Goal: Task Accomplishment & Management: Use online tool/utility

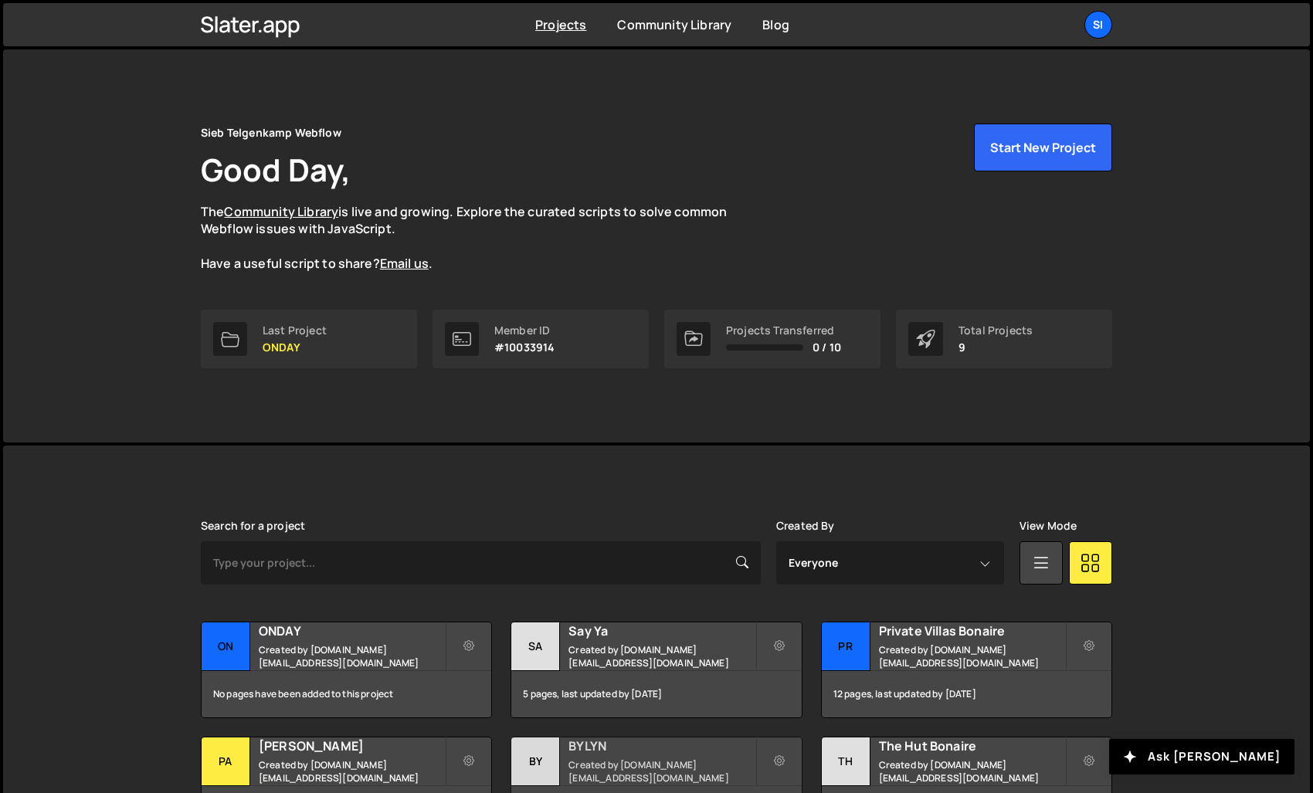
scroll to position [232, 0]
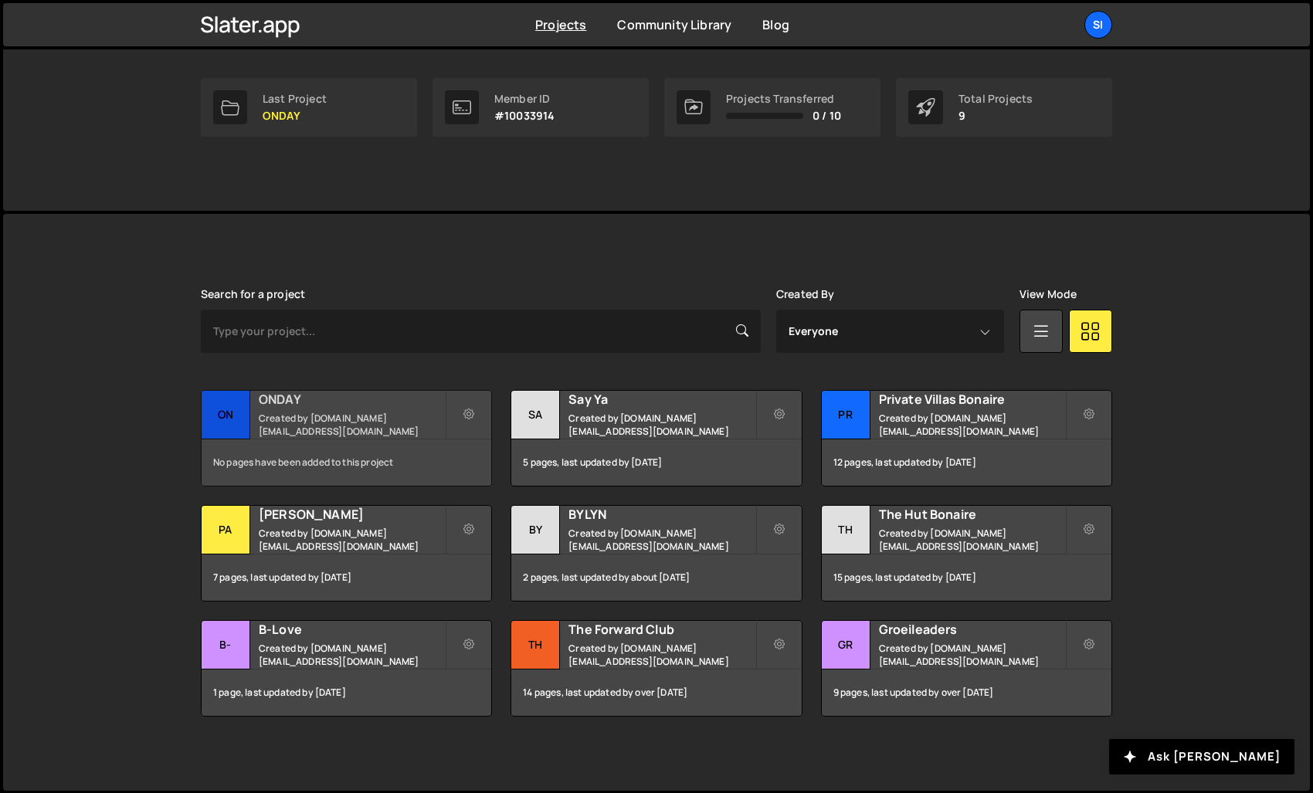
click at [344, 448] on div "No pages have been added to this project" at bounding box center [347, 462] width 290 height 46
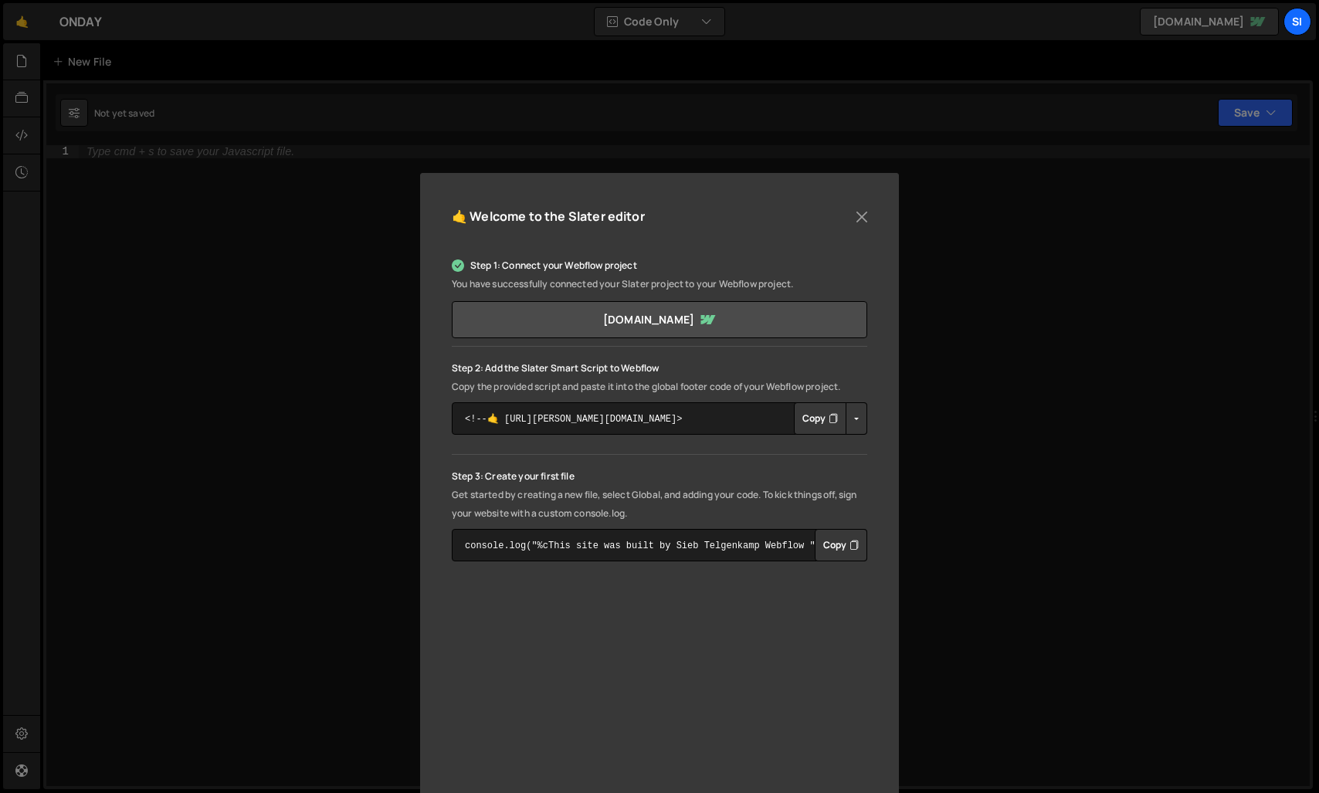
click at [822, 416] on button "Copy" at bounding box center [820, 418] width 53 height 32
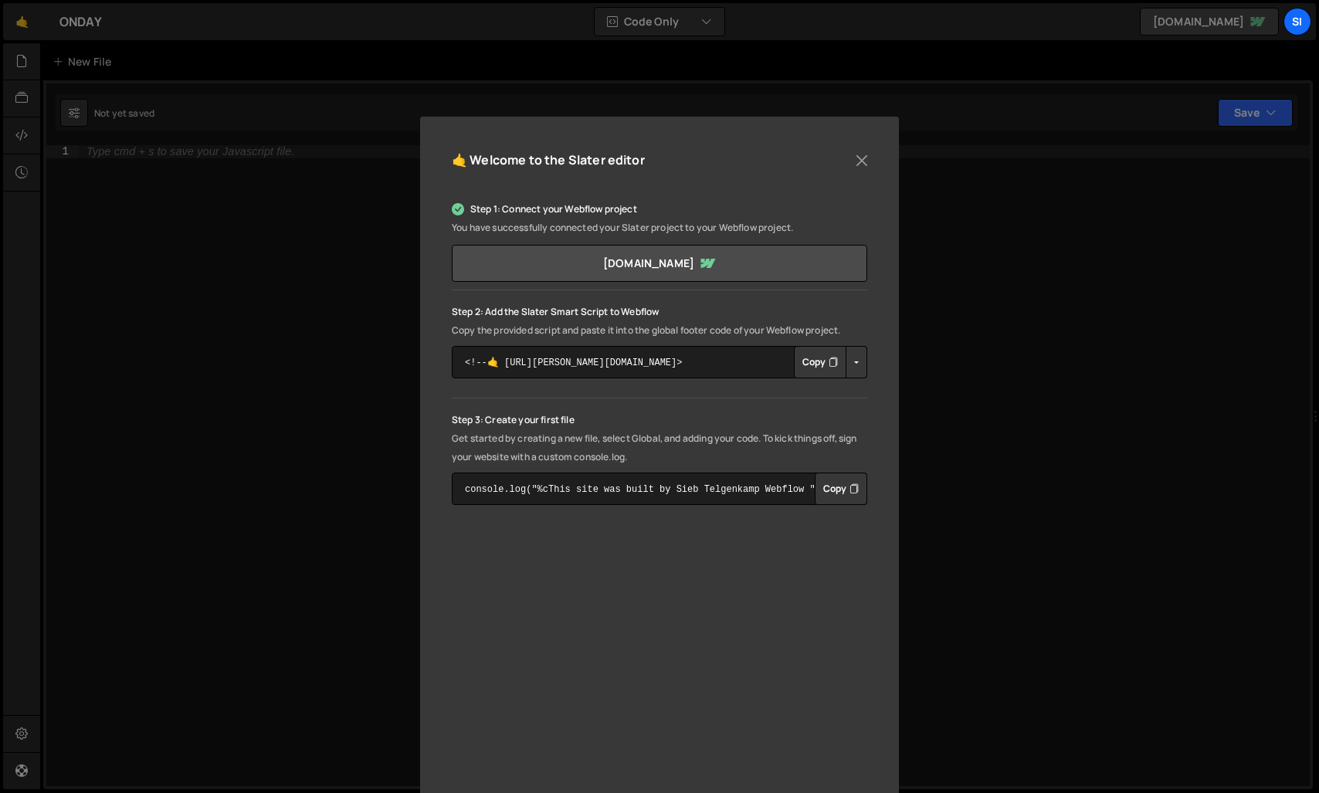
scroll to position [86, 0]
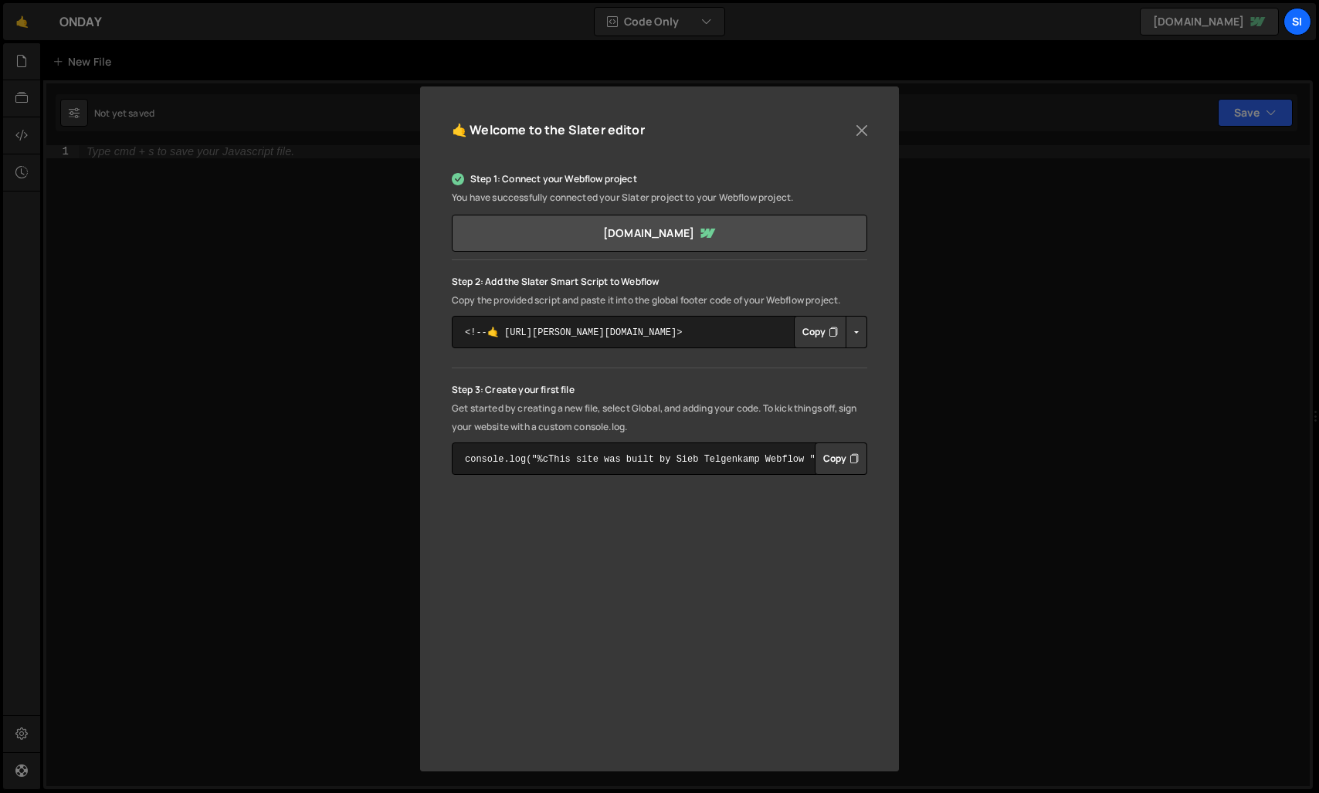
click at [850, 453] on icon "Button group with nested dropdown" at bounding box center [854, 458] width 9 height 15
click at [866, 119] on button "Close" at bounding box center [861, 130] width 23 height 23
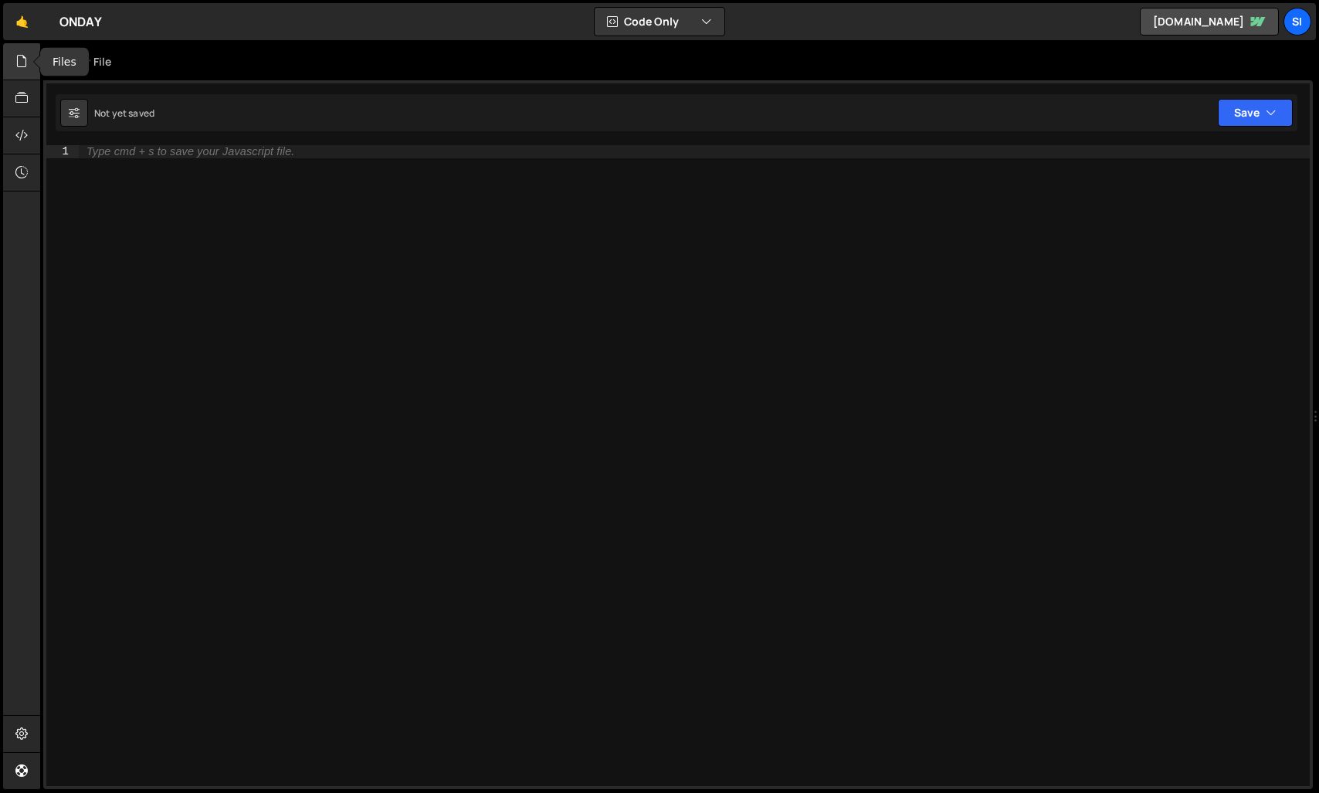
click at [21, 66] on icon at bounding box center [21, 61] width 12 height 17
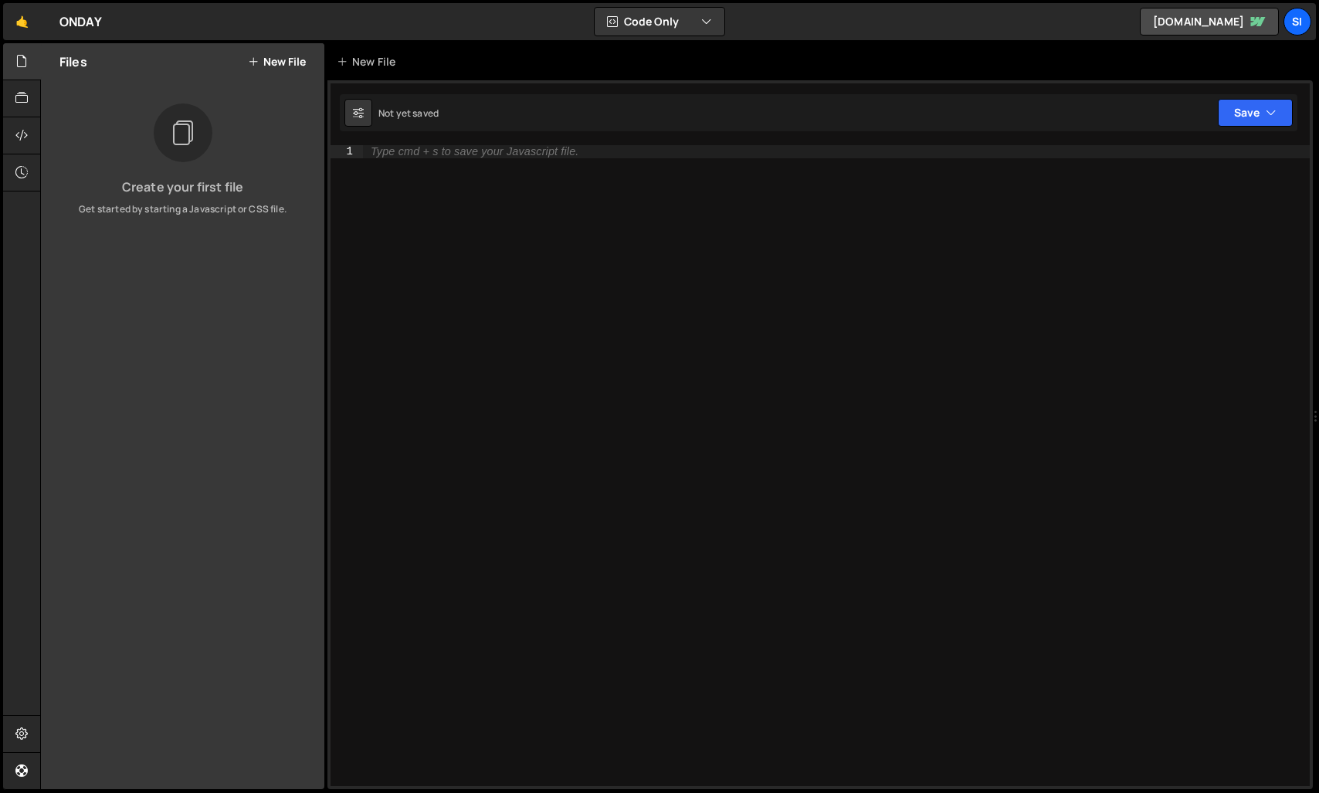
click at [285, 57] on button "New File" at bounding box center [277, 62] width 58 height 12
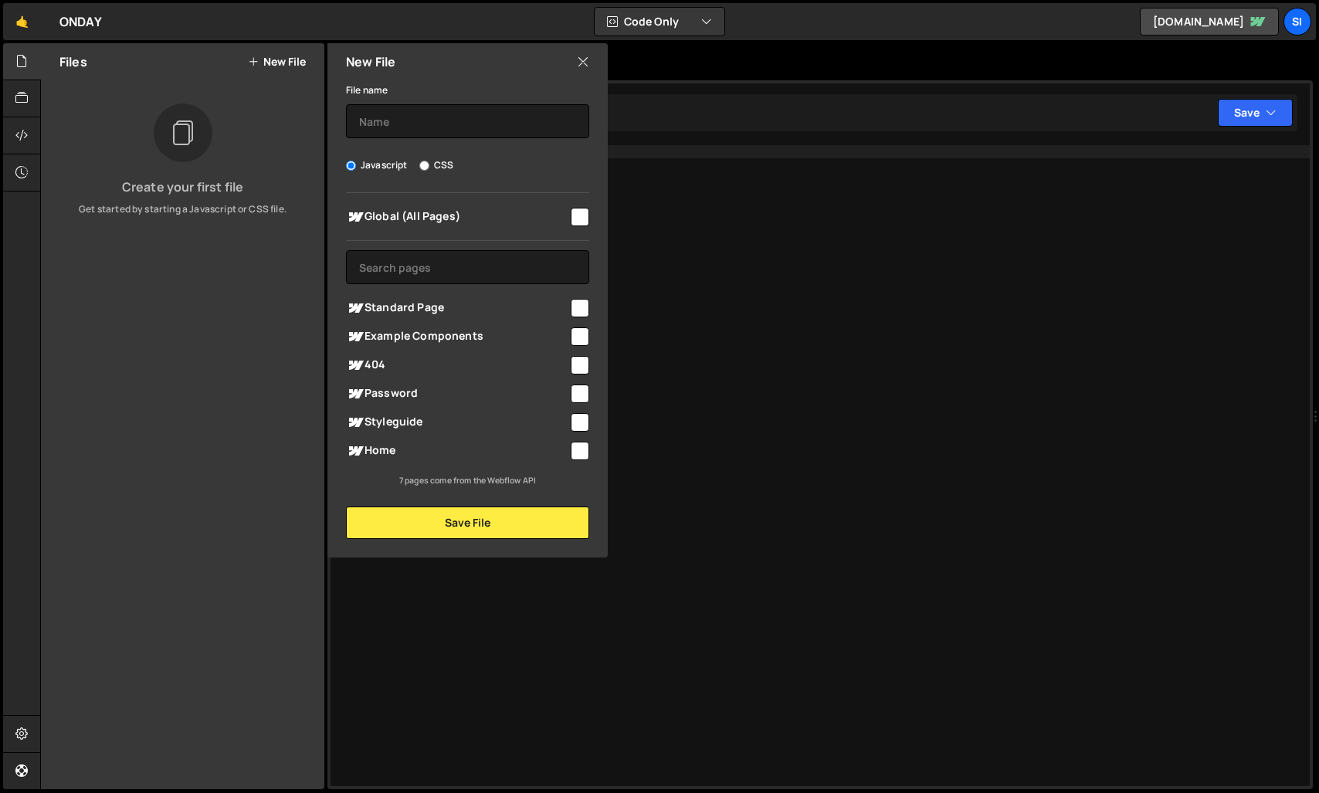
click at [388, 437] on div "Home" at bounding box center [467, 450] width 243 height 29
click at [575, 451] on input "checkbox" at bounding box center [580, 451] width 19 height 19
checkbox input "true"
click at [427, 118] on input "text" at bounding box center [467, 121] width 243 height 34
type input "H"
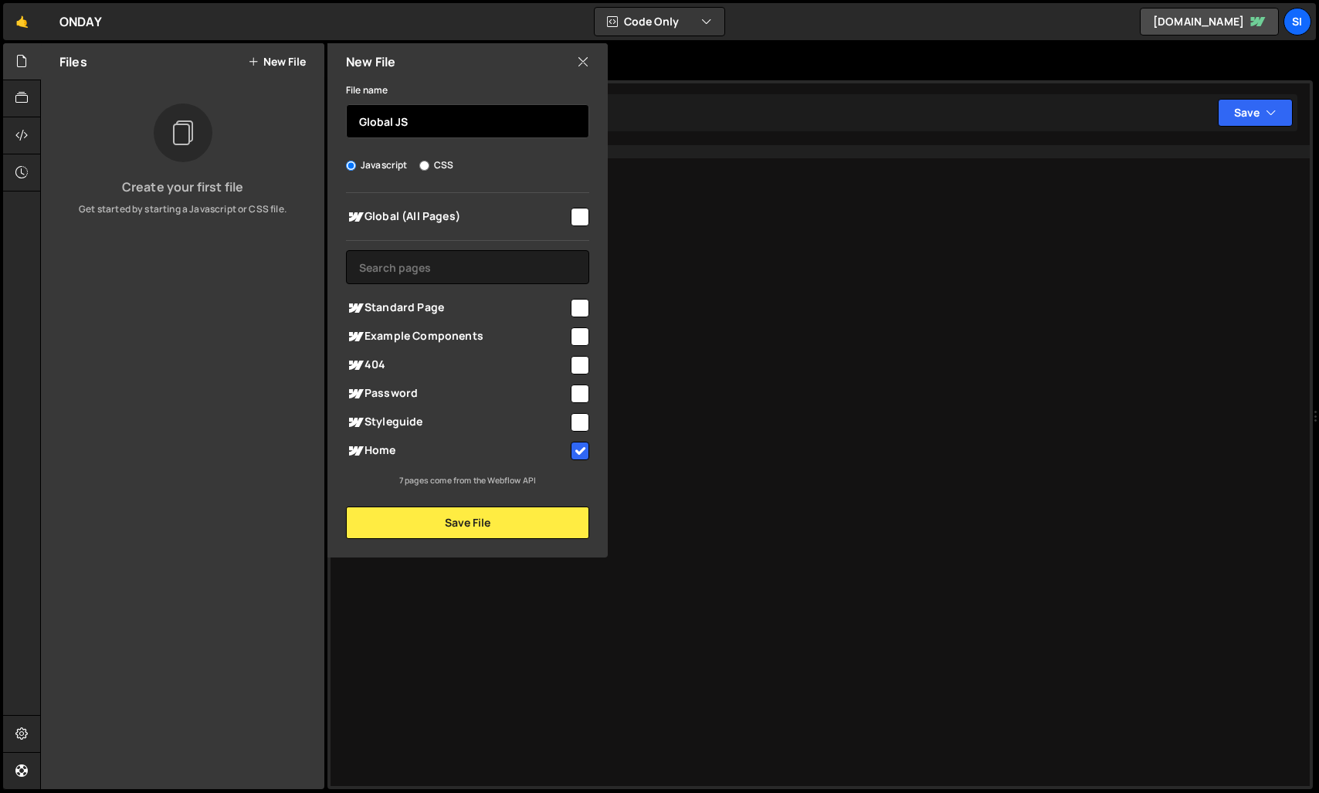
type input "Global JS"
click at [597, 217] on div "Global (All Pages) Standard Page" at bounding box center [467, 340] width 280 height 294
click at [564, 218] on span "Global (All Pages)" at bounding box center [457, 217] width 222 height 19
checkbox input "true"
click at [572, 446] on input "checkbox" at bounding box center [580, 451] width 19 height 19
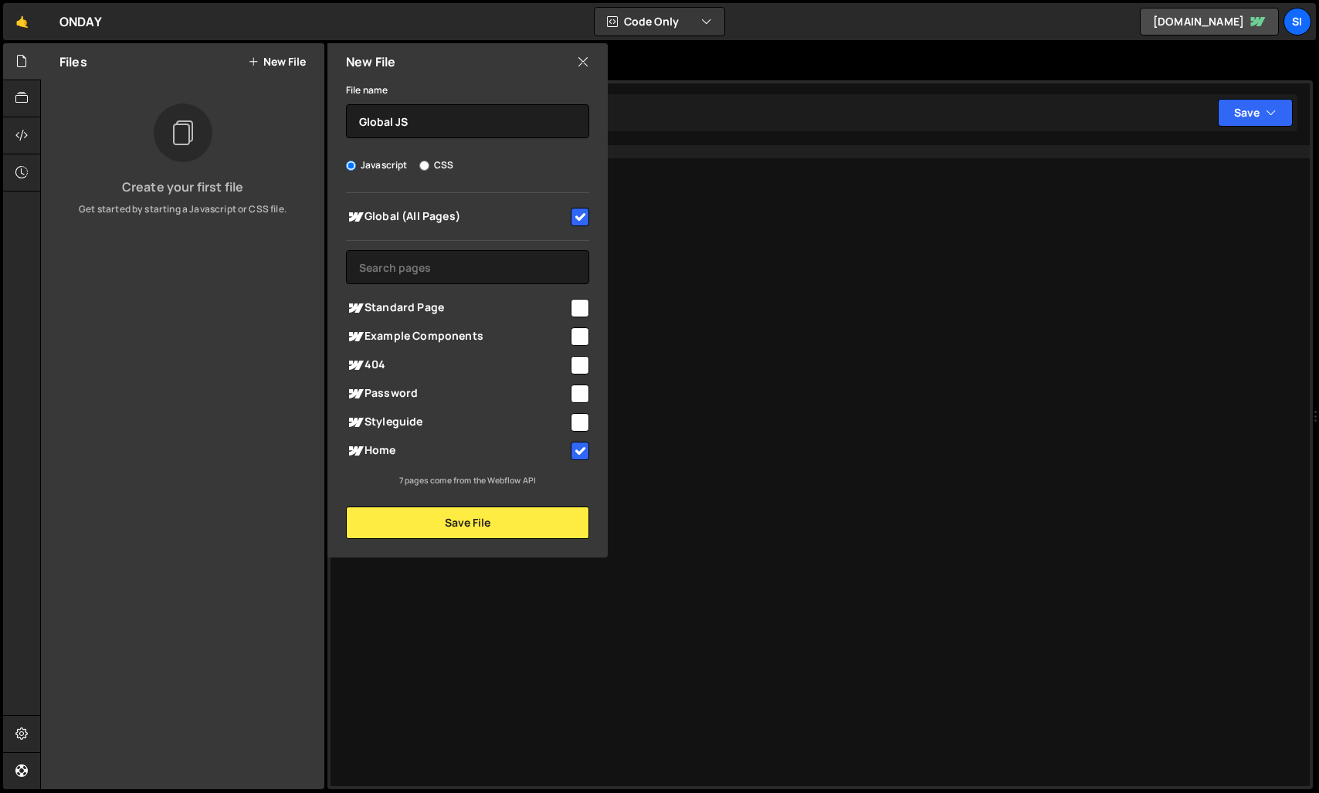
checkbox input "false"
click at [587, 222] on input "checkbox" at bounding box center [580, 217] width 19 height 19
click at [586, 220] on input "checkbox" at bounding box center [580, 217] width 19 height 19
checkbox input "true"
click at [472, 525] on button "Save File" at bounding box center [467, 523] width 243 height 32
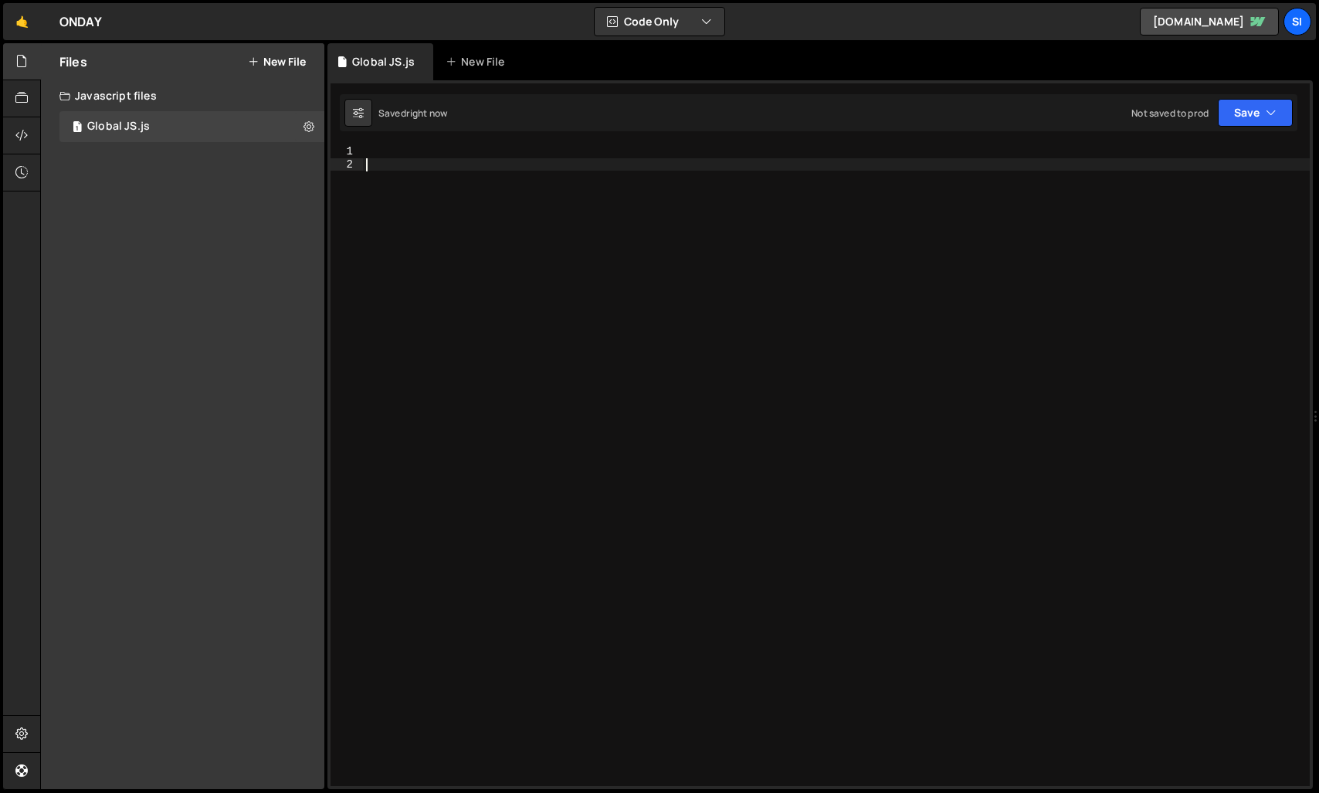
click at [519, 158] on div at bounding box center [836, 478] width 947 height 666
click at [518, 158] on div at bounding box center [836, 478] width 947 height 666
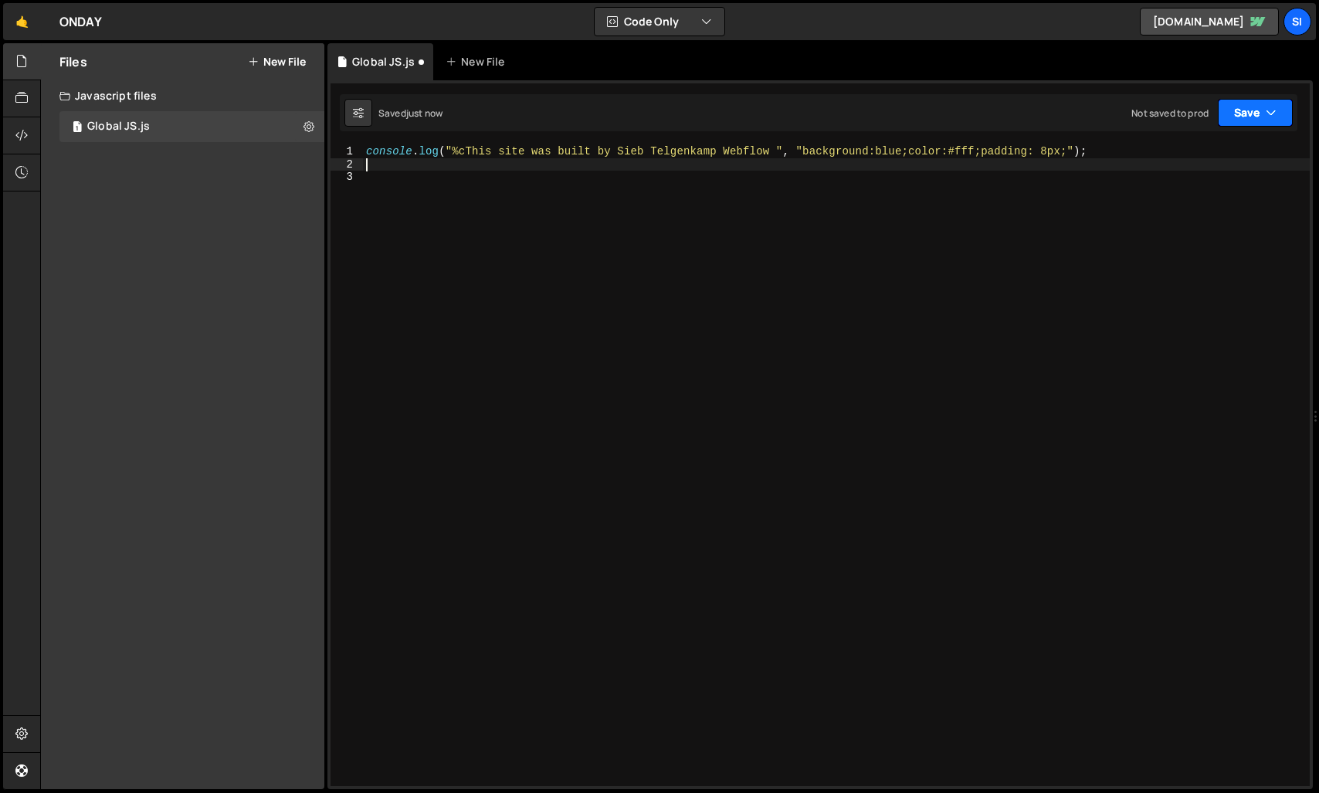
click at [1268, 118] on icon "button" at bounding box center [1271, 112] width 11 height 15
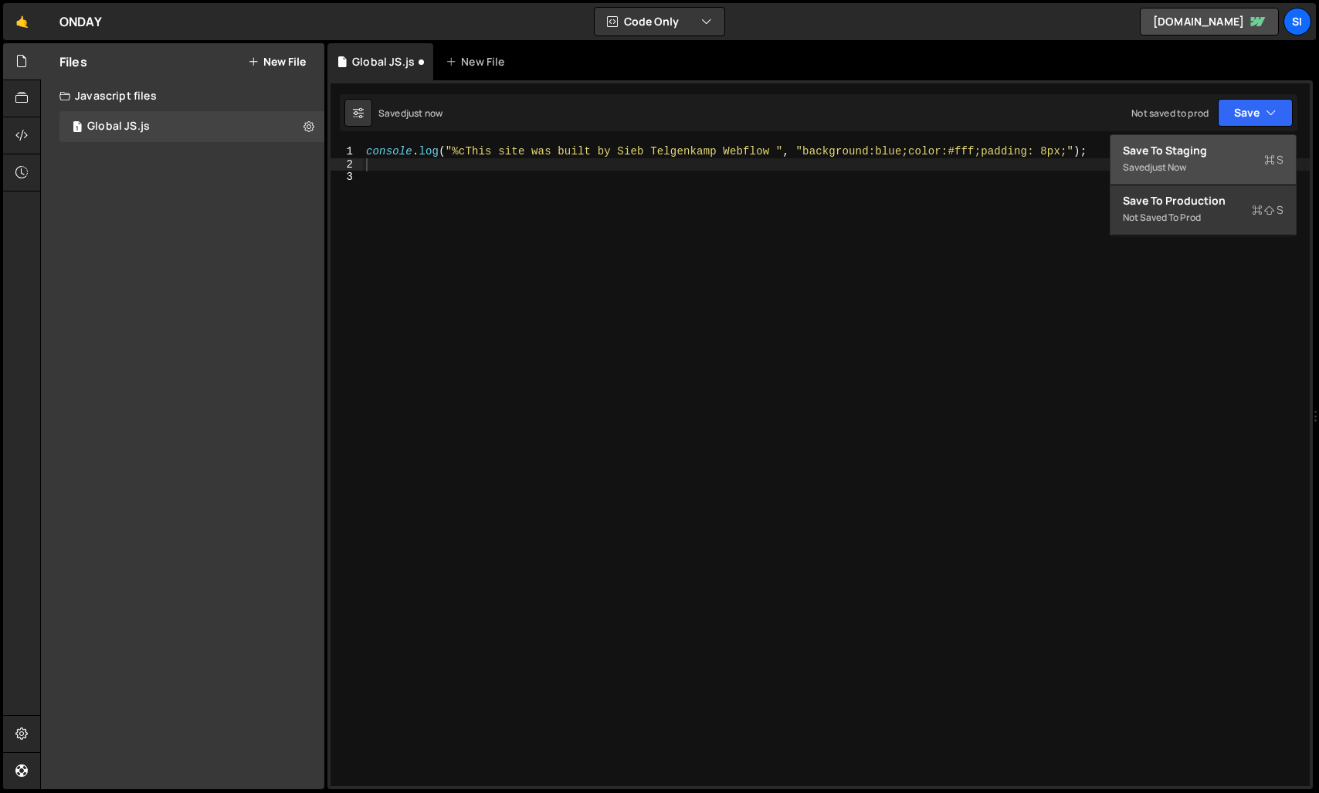
click at [1168, 181] on button "Save to Staging S Saved just now" at bounding box center [1203, 160] width 185 height 50
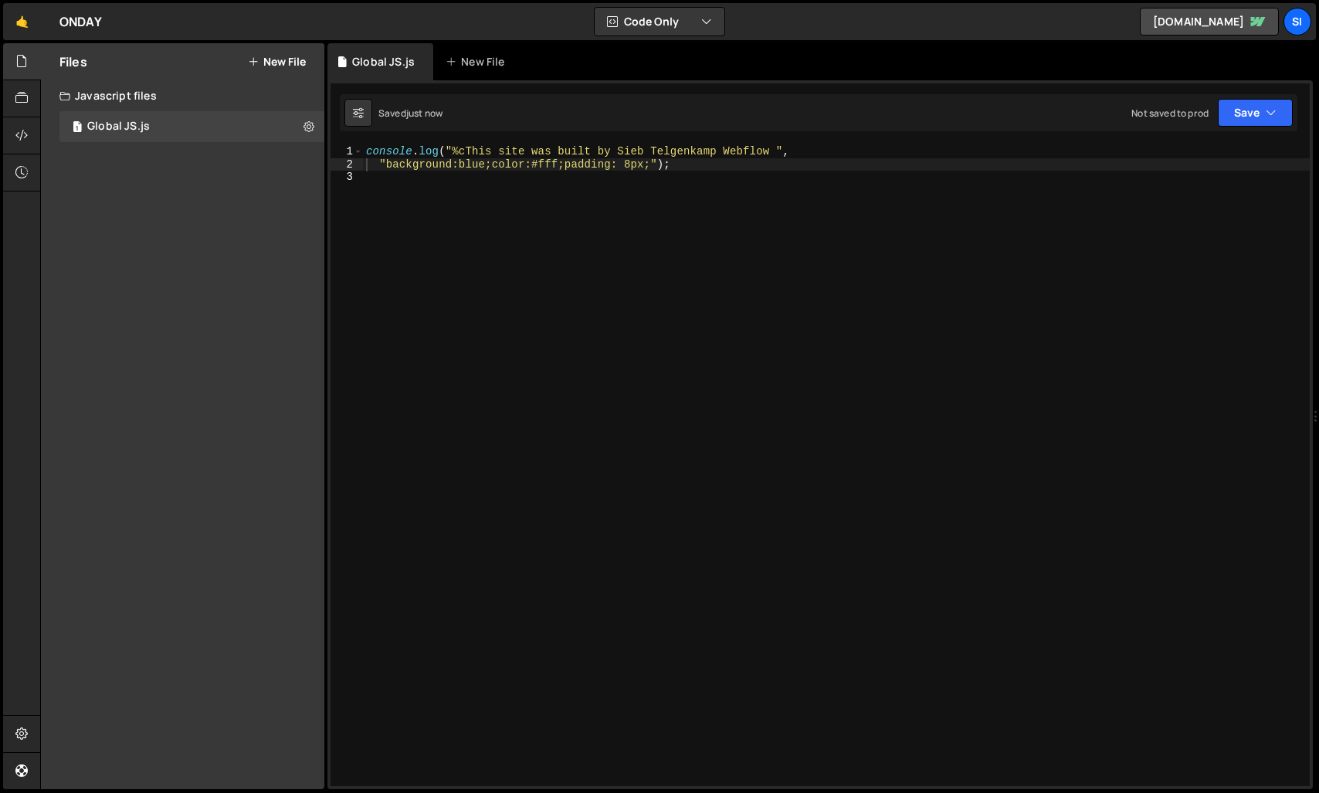
click at [1246, 90] on div "1 Type cmd + s to save your Javascript file. הההההההההההההההההההההההההההההההההה…" at bounding box center [819, 434] width 985 height 709
click at [1258, 114] on button "Save" at bounding box center [1255, 113] width 75 height 28
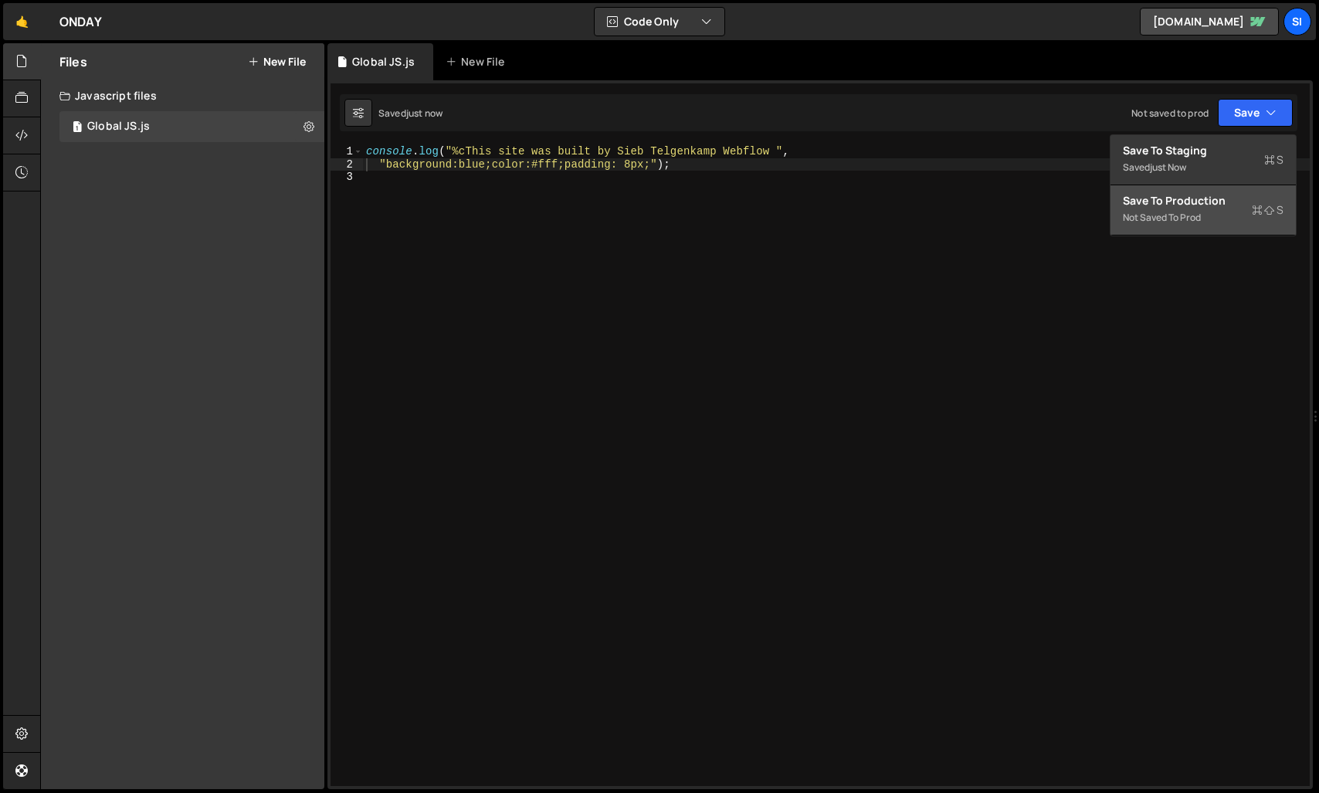
click at [1192, 216] on div "Not saved to prod" at bounding box center [1203, 218] width 161 height 19
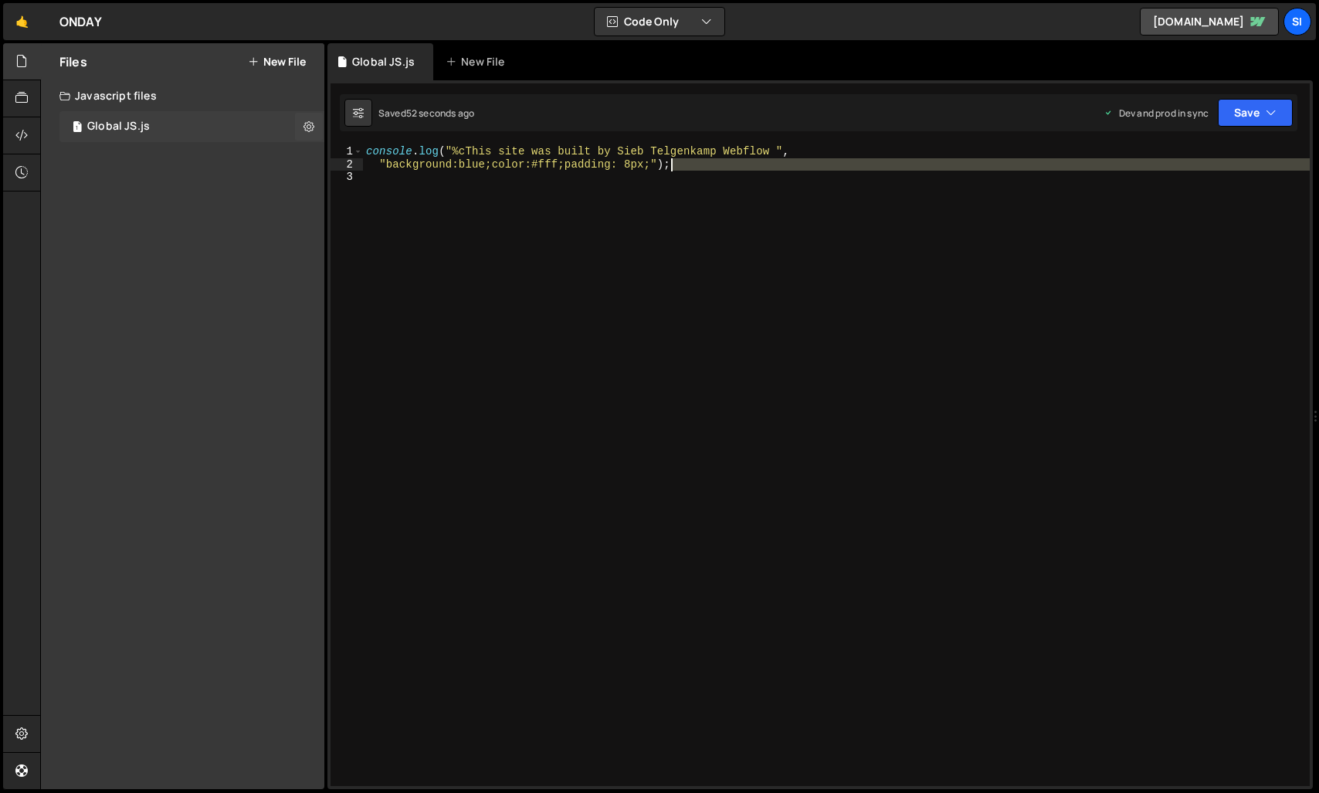
drag, startPoint x: 815, startPoint y: 197, endPoint x: 117, endPoint y: 118, distance: 702.6
click at [117, 118] on div "Files New File Create your first file Get started by starting a Javascript or C…" at bounding box center [679, 416] width 1279 height 747
type textarea "console.log("%cThis site was built by Sieb Telgenkamp Webflow ", "background:bl…"
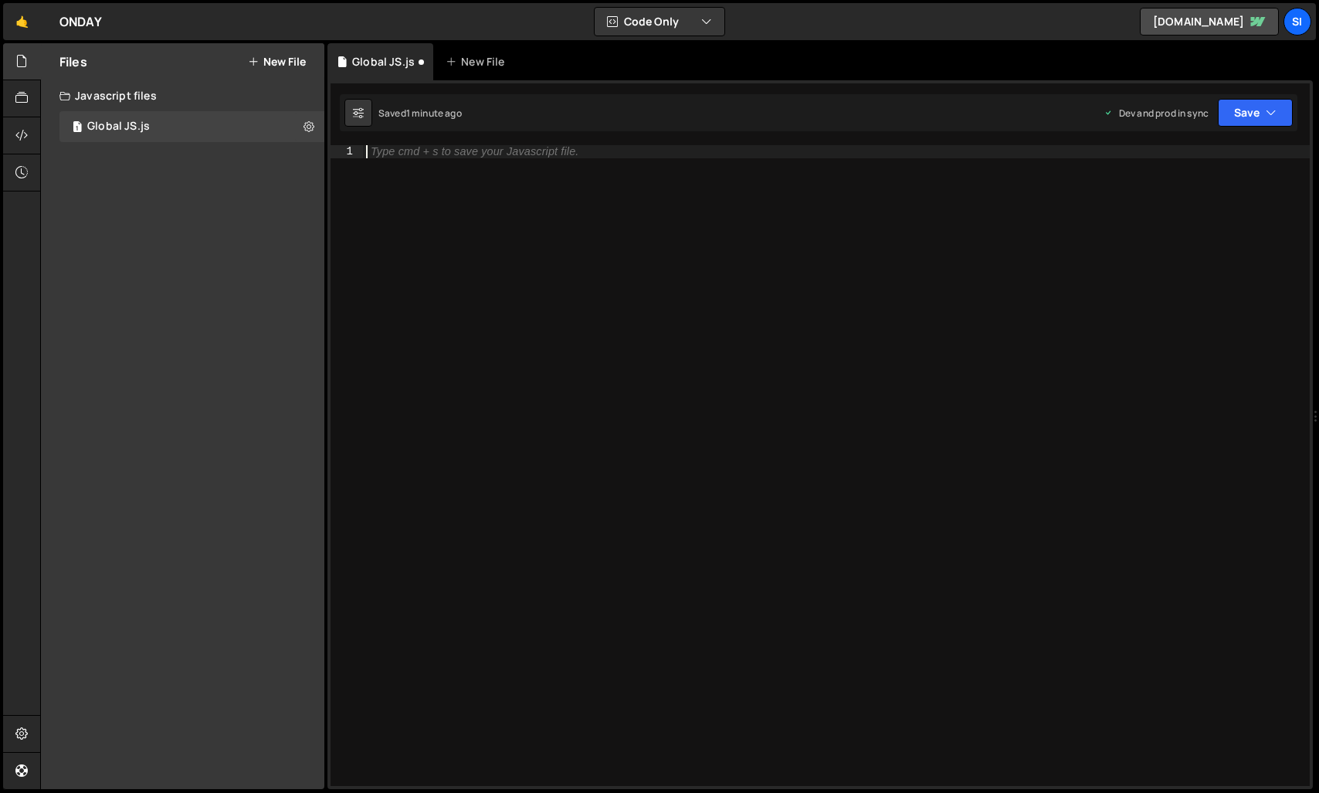
click at [498, 253] on div "Type cmd + s to save your Javascript file." at bounding box center [836, 478] width 947 height 666
paste textarea "});"
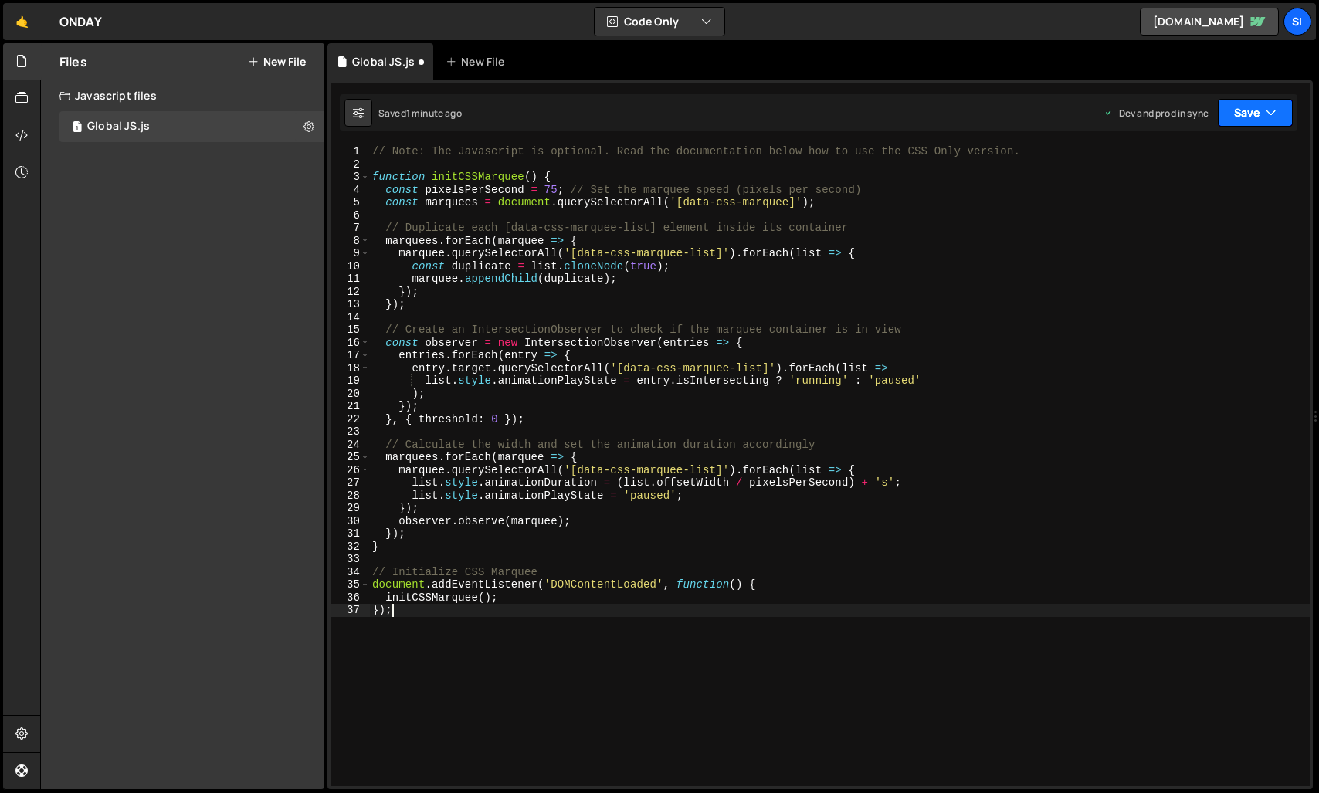
click at [1273, 116] on icon "button" at bounding box center [1271, 112] width 11 height 15
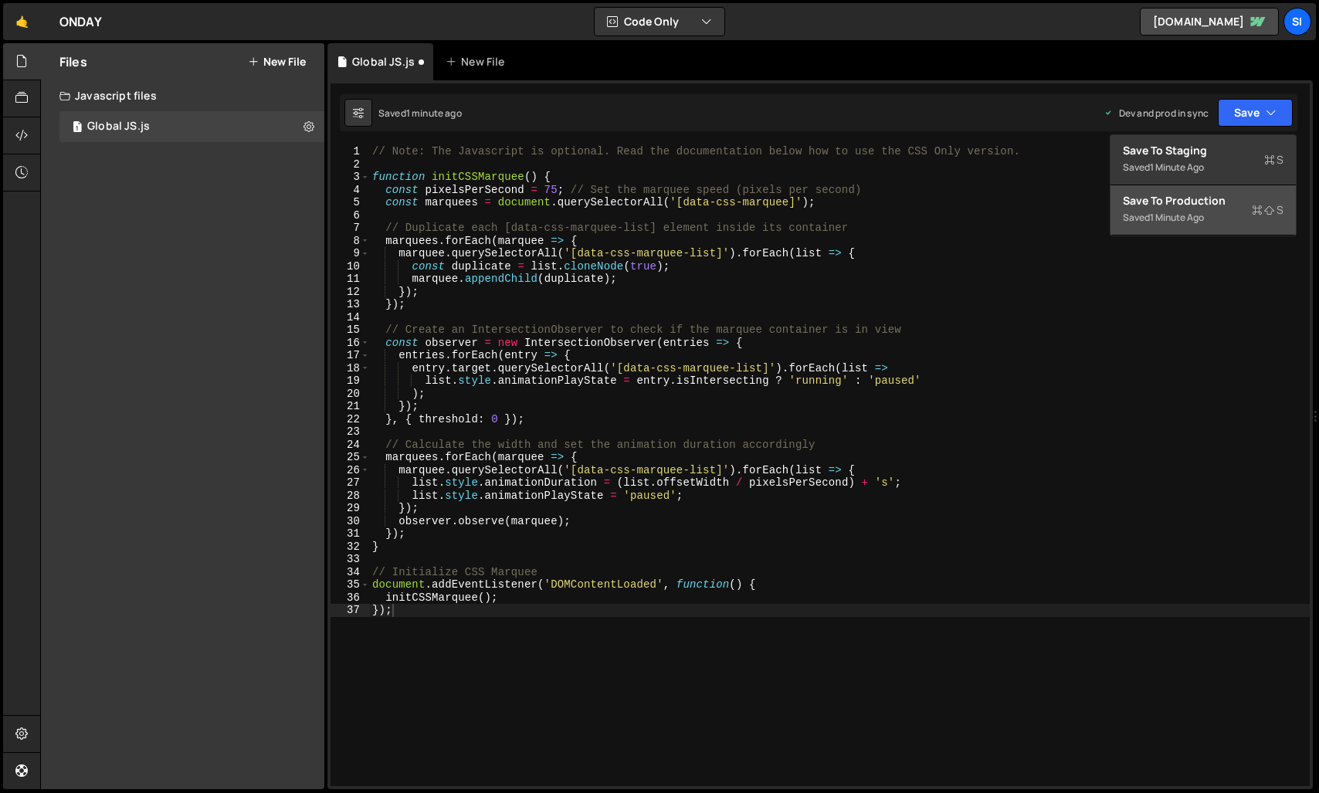
click at [1173, 209] on div "Saved 1 minute ago" at bounding box center [1203, 218] width 161 height 19
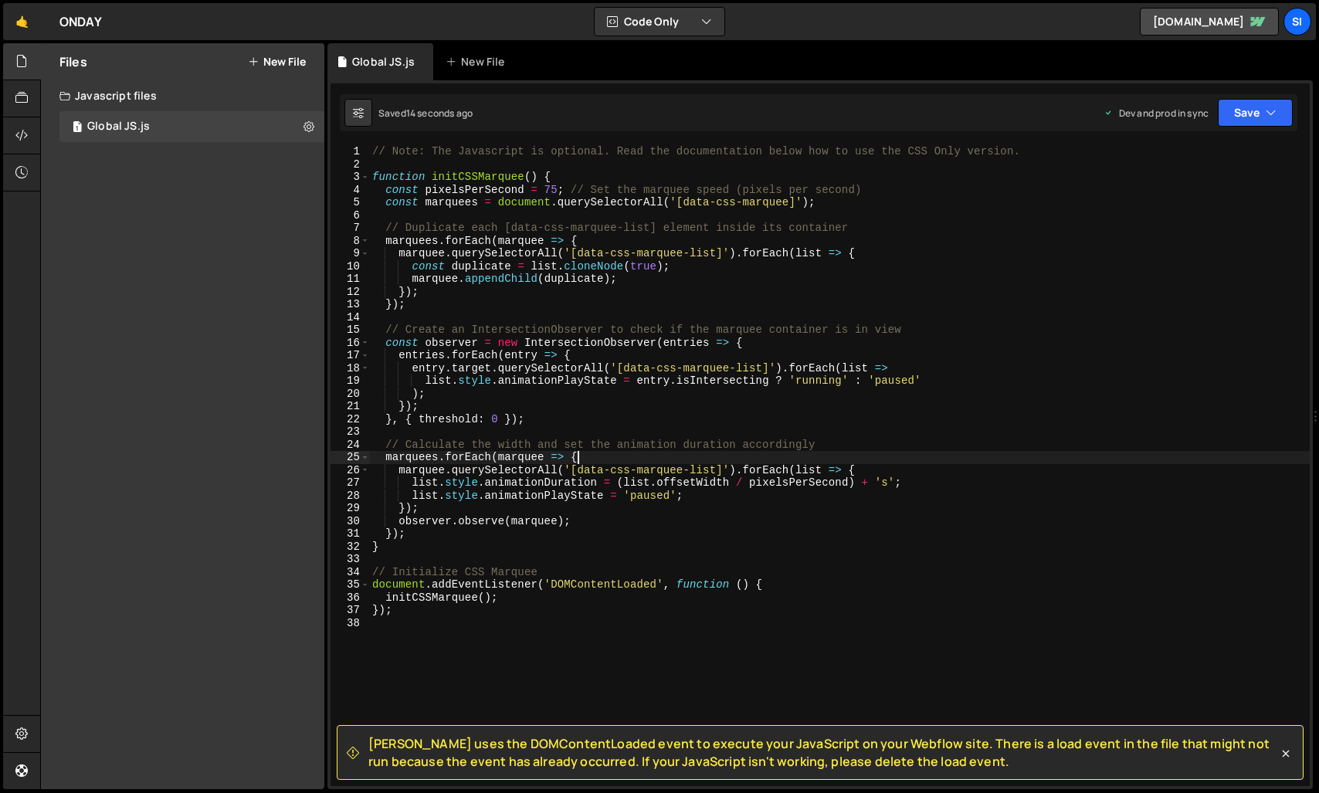
click at [775, 456] on div "// Note: The Javascript is optional. Read the documentation below how to use th…" at bounding box center [839, 478] width 941 height 666
type textarea "});"
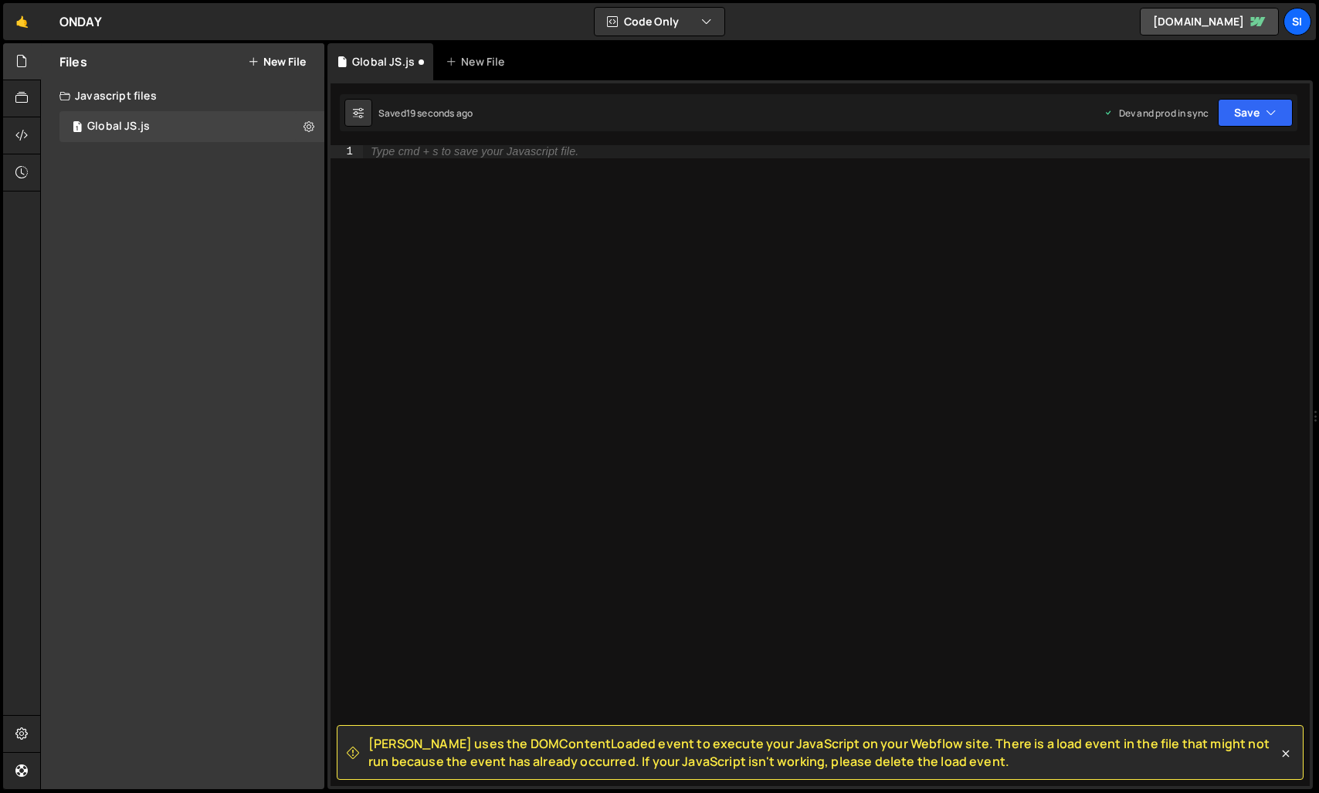
click at [280, 67] on button "New File" at bounding box center [277, 62] width 58 height 12
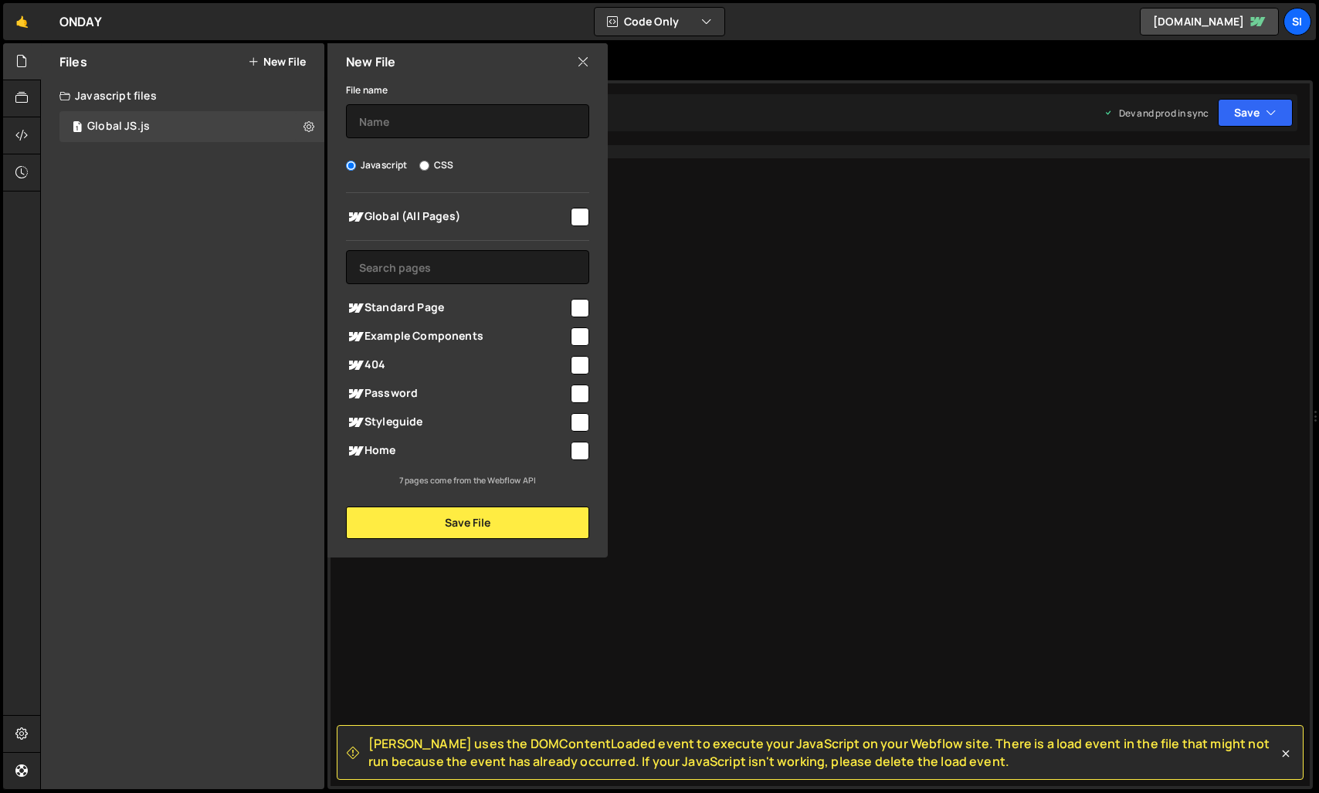
click at [584, 456] on input "checkbox" at bounding box center [580, 451] width 19 height 19
checkbox input "true"
click at [411, 127] on input "text" at bounding box center [467, 121] width 243 height 34
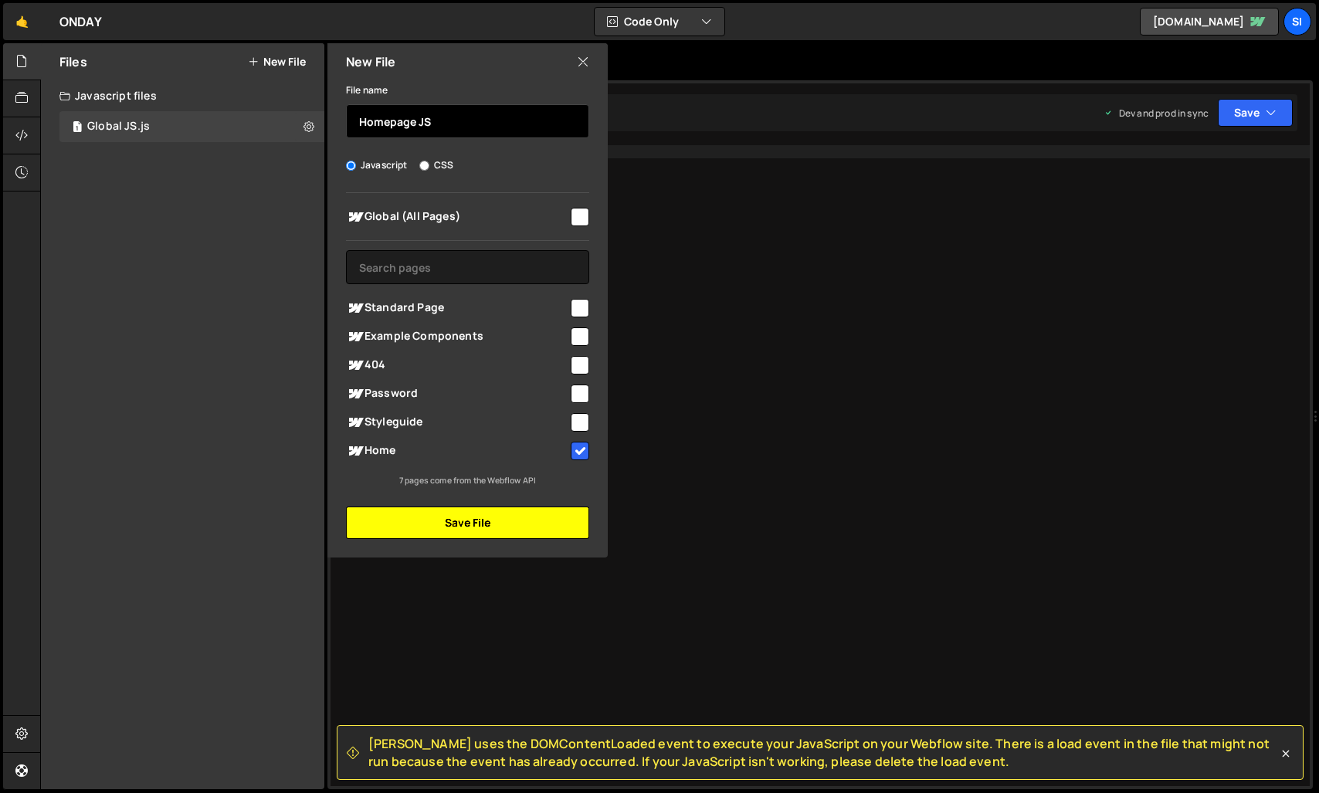
type input "Homepage JS"
click at [462, 531] on button "Save File" at bounding box center [467, 523] width 243 height 32
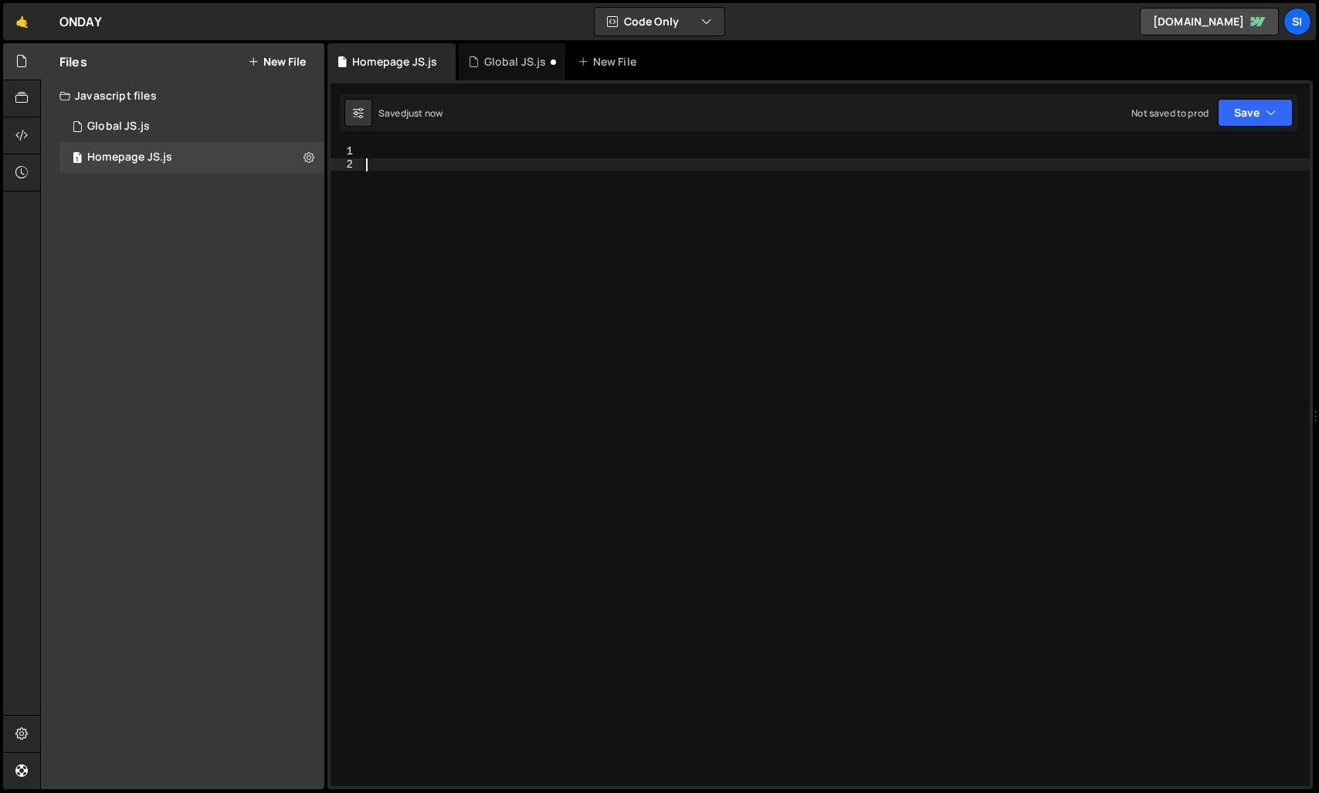
click at [605, 241] on div at bounding box center [836, 478] width 947 height 666
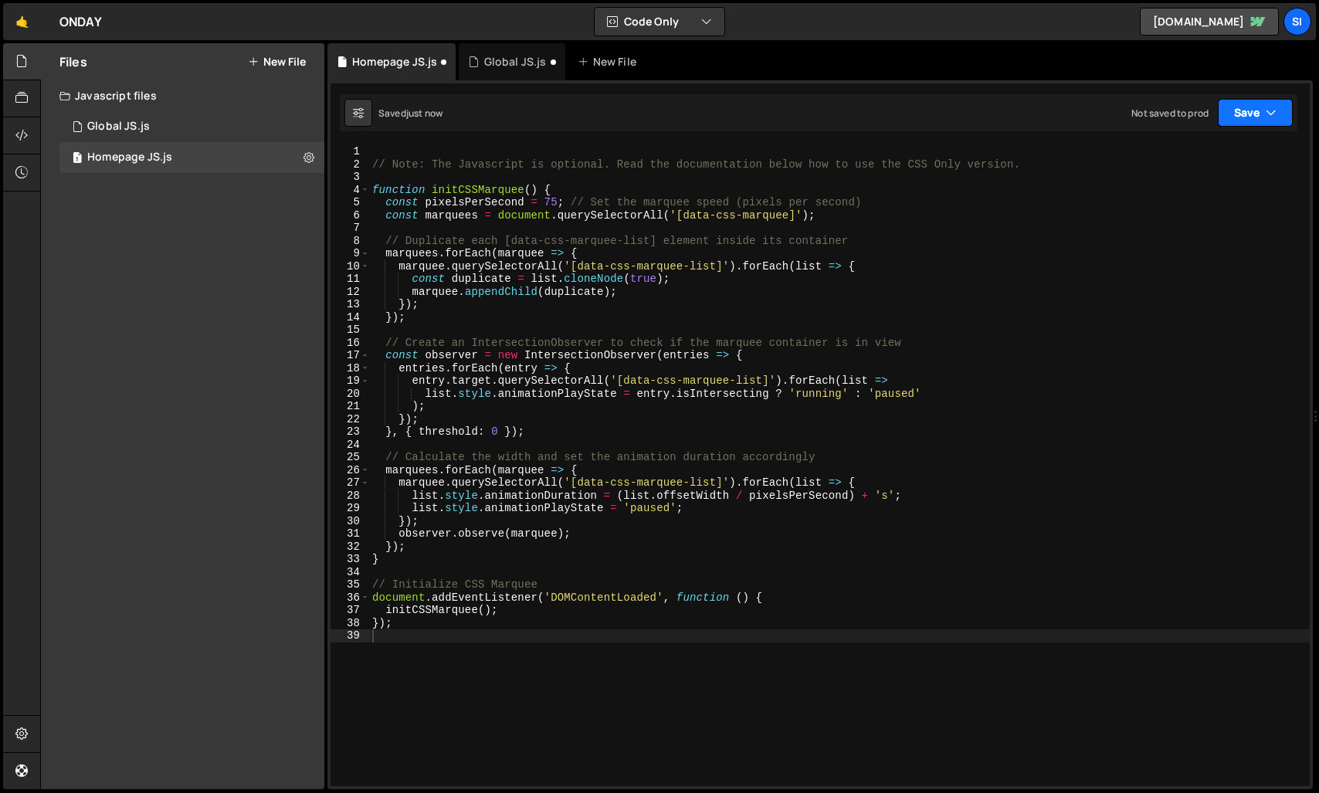
click at [1249, 112] on button "Save" at bounding box center [1255, 113] width 75 height 28
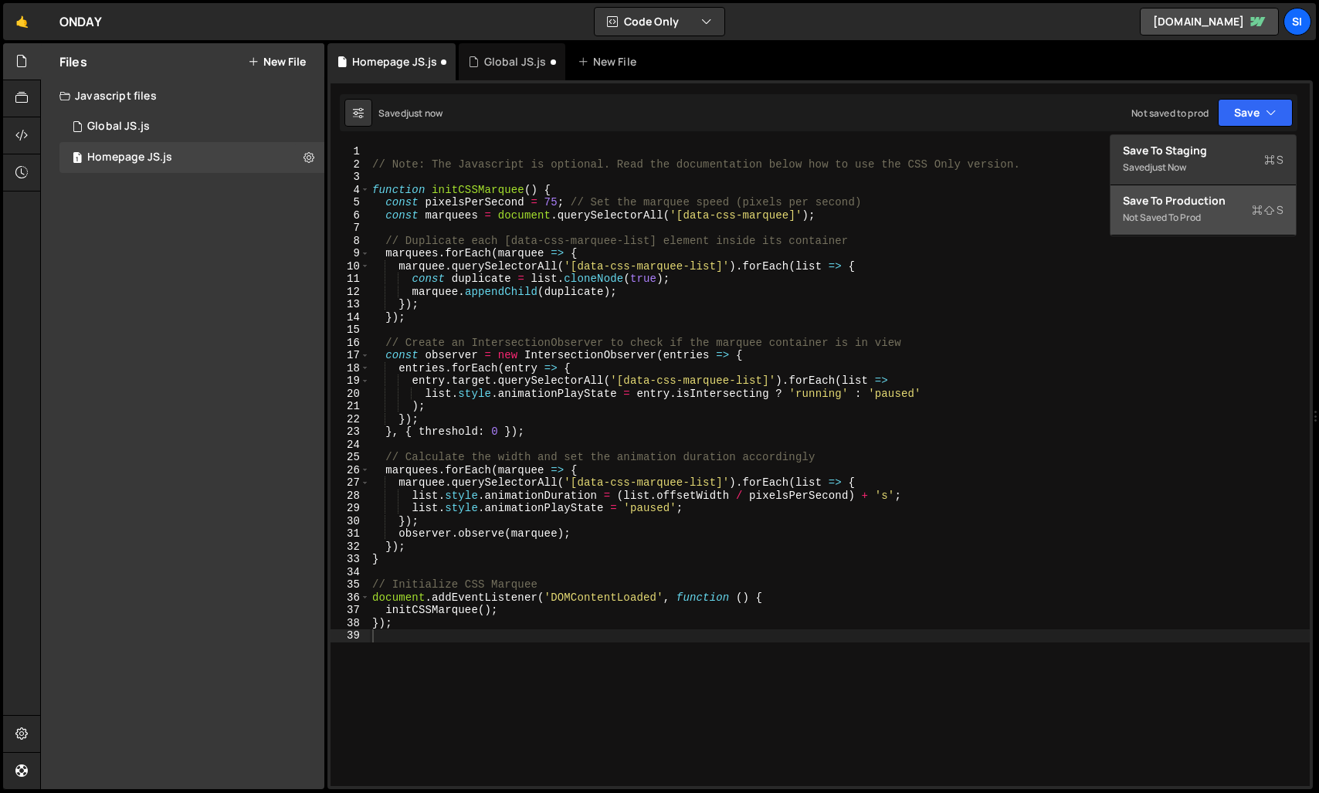
click at [1165, 208] on div "Save to Production S" at bounding box center [1203, 200] width 161 height 15
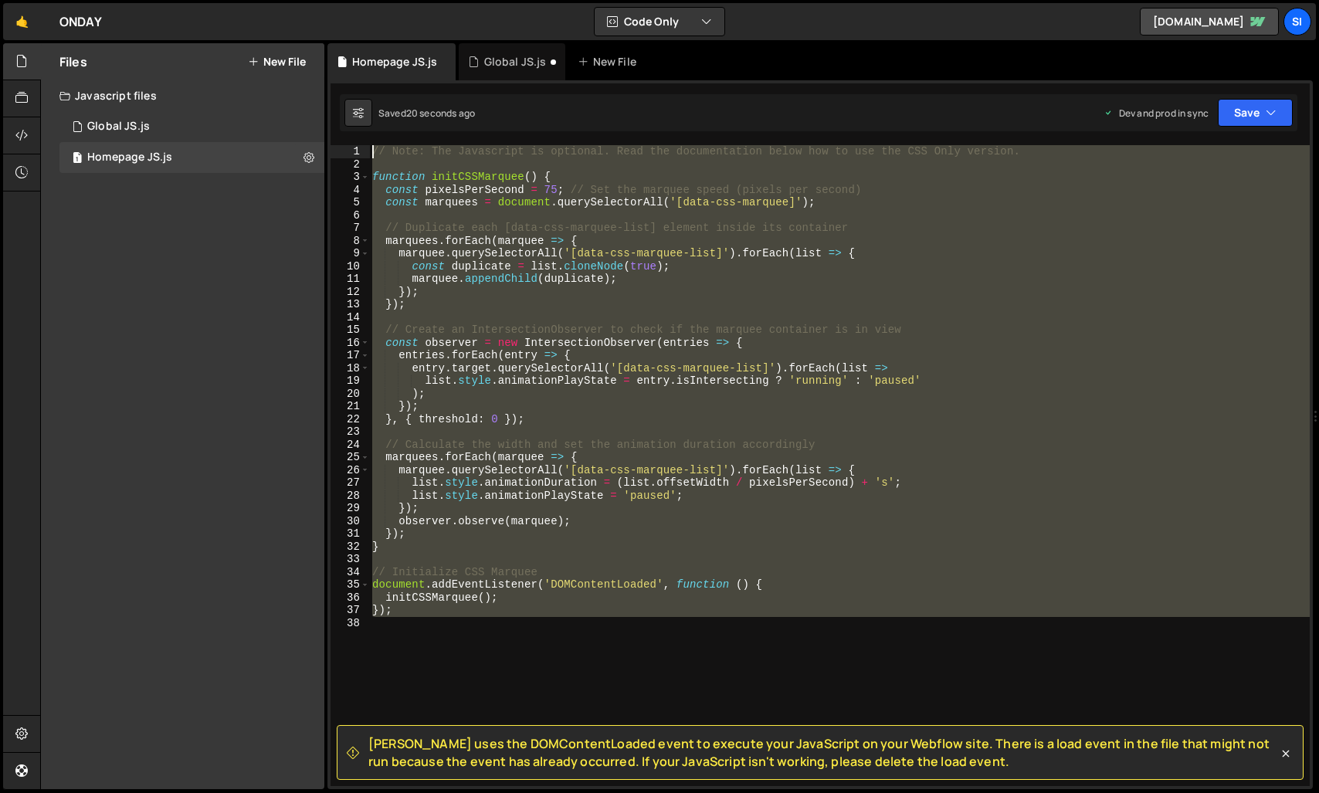
drag, startPoint x: 554, startPoint y: 665, endPoint x: 304, endPoint y: 66, distance: 649.1
click at [304, 66] on div "Files New File Create your first file Get started by starting a Javascript or C…" at bounding box center [679, 416] width 1279 height 747
type textarea "// Note: The Javascript is optional. Read the documentation below how to use th…"
